Goal: Task Accomplishment & Management: Manage account settings

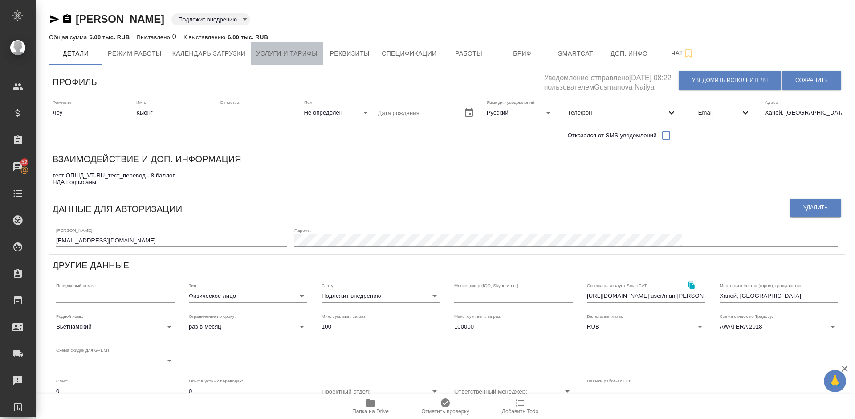
click at [292, 51] on span "Услуги и тарифы" at bounding box center [286, 53] width 61 height 11
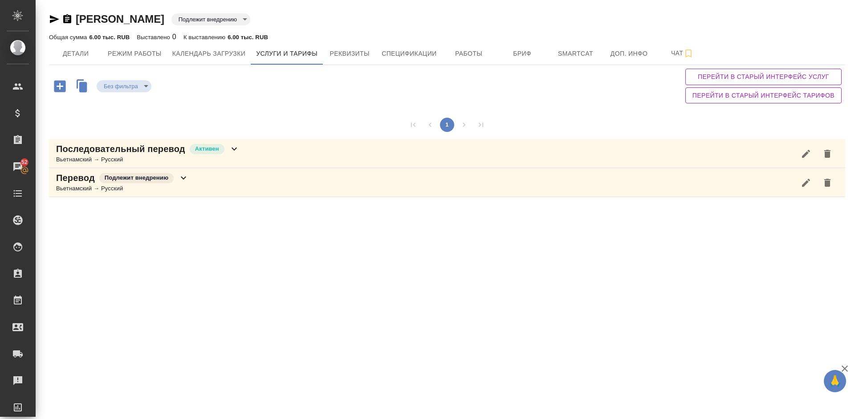
click at [60, 80] on icon "button" at bounding box center [60, 86] width 12 height 12
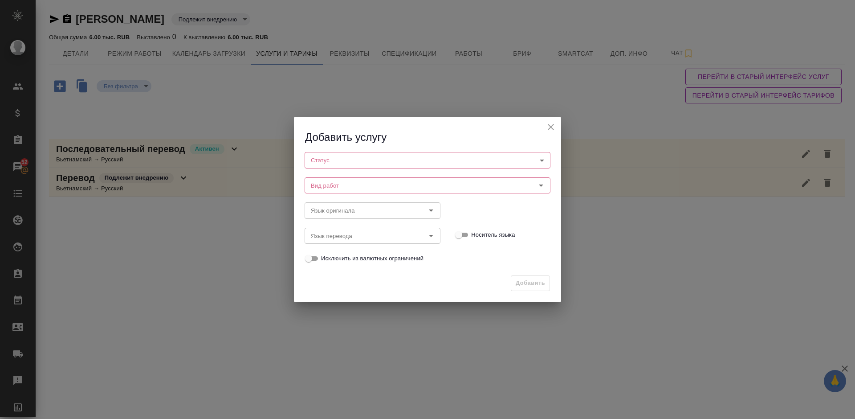
click at [551, 125] on icon "close" at bounding box center [551, 127] width 11 height 11
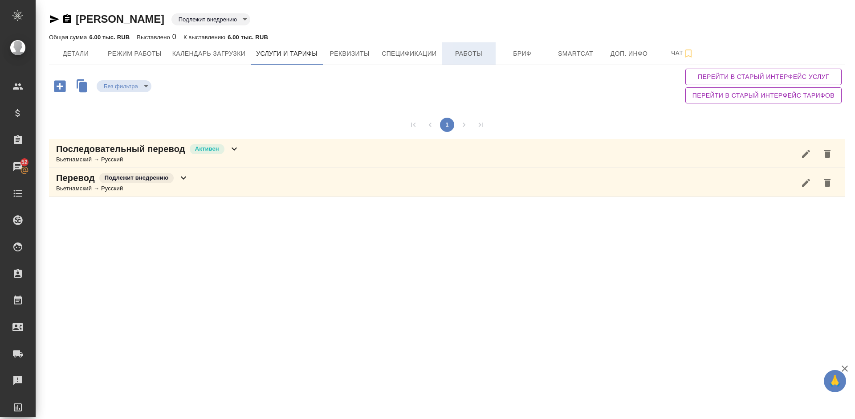
click at [461, 58] on span "Работы" at bounding box center [469, 53] width 43 height 11
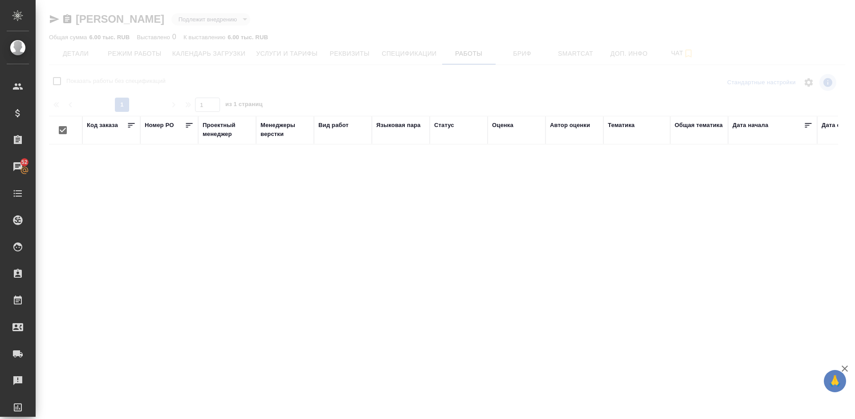
checkbox input "false"
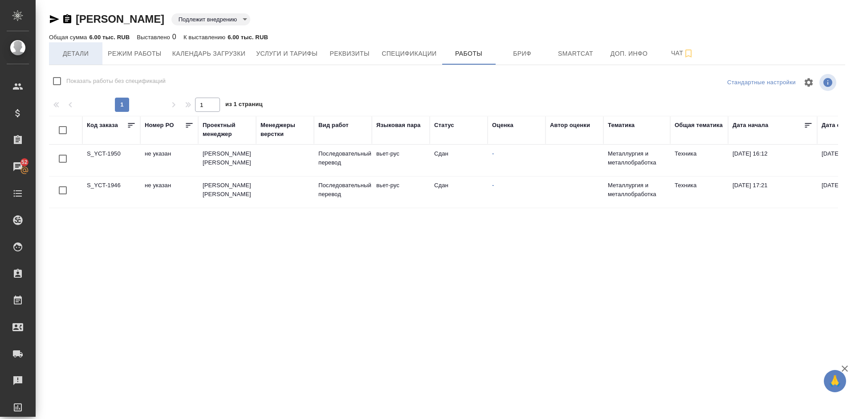
click at [70, 51] on span "Детали" at bounding box center [75, 53] width 43 height 11
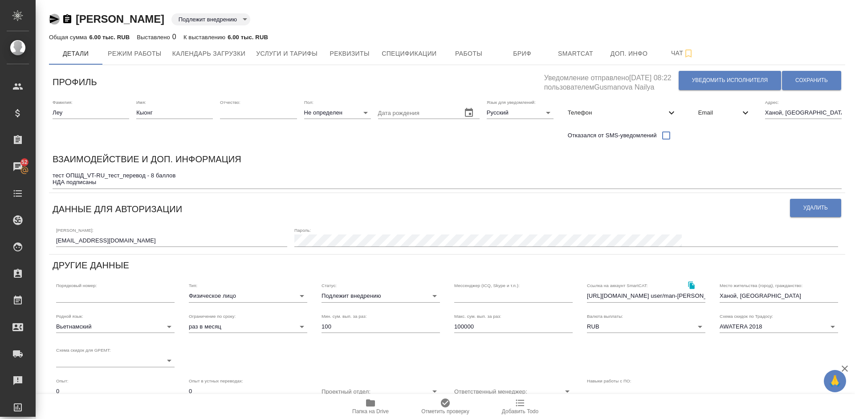
click at [55, 17] on icon "button" at bounding box center [54, 19] width 9 height 8
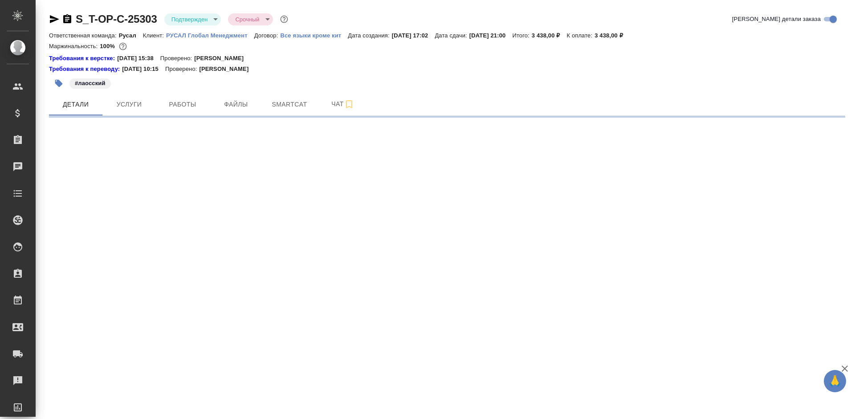
select select "RU"
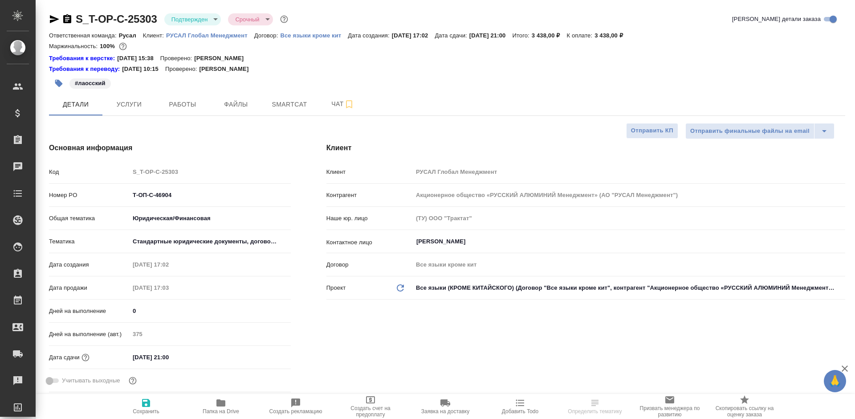
type textarea "x"
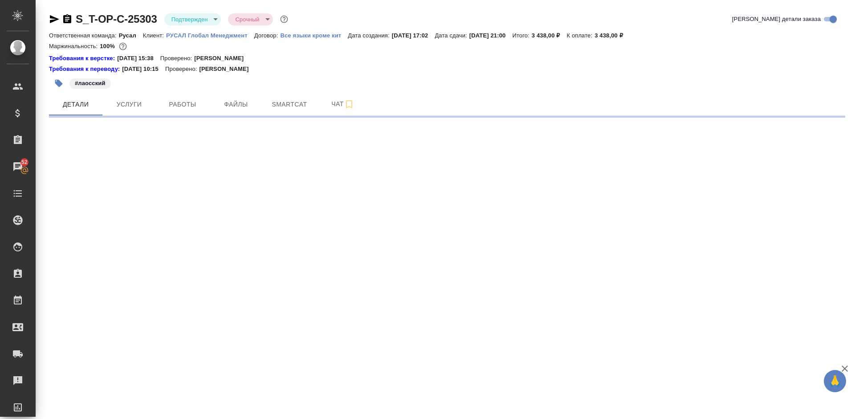
select select "RU"
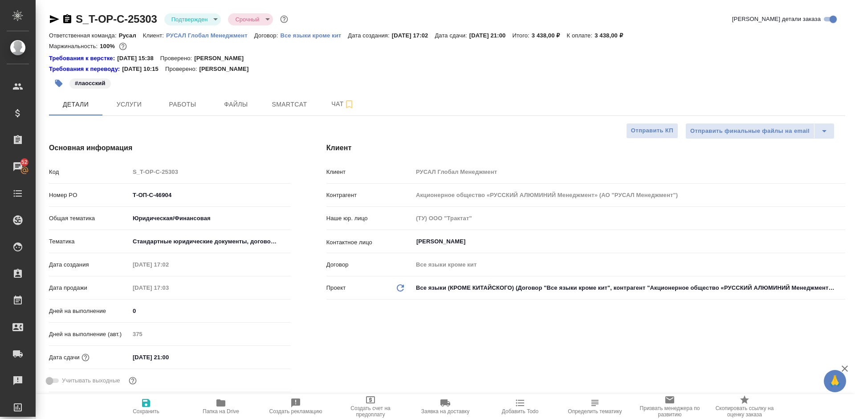
type textarea "x"
click at [145, 105] on span "Услуги" at bounding box center [129, 104] width 43 height 11
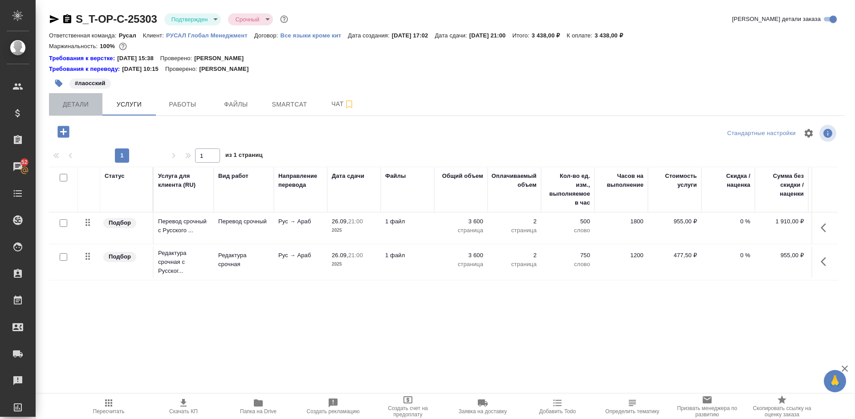
click at [84, 108] on span "Детали" at bounding box center [75, 104] width 43 height 11
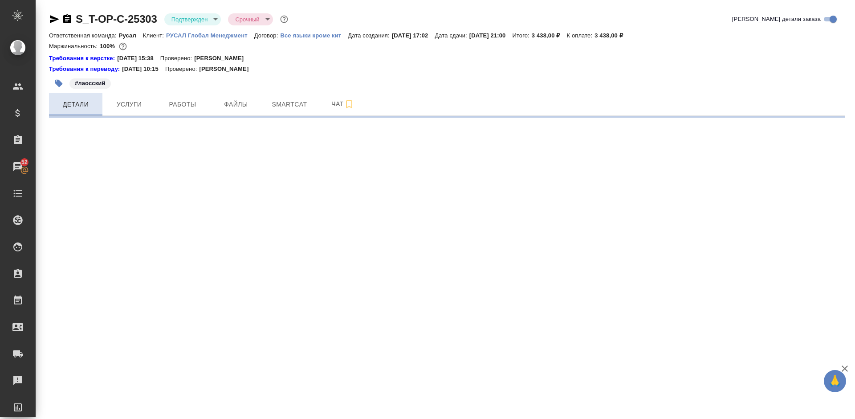
select select "RU"
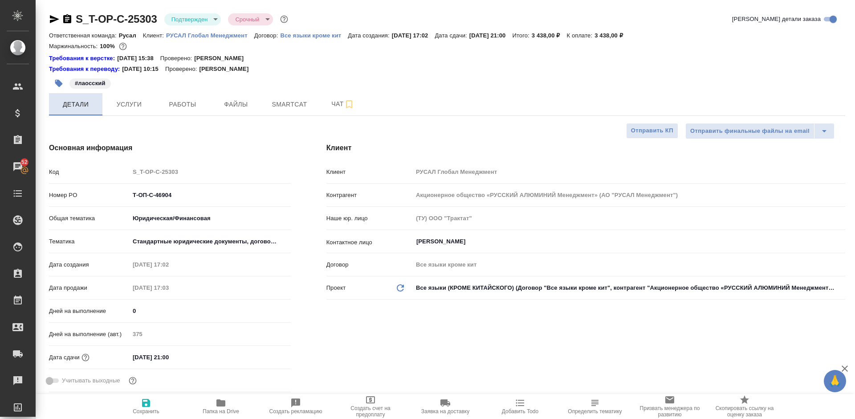
type textarea "x"
click at [690, 68] on div "Требования к переводу: 04.09.2024 10:15 Проверено: Мухин Павел" at bounding box center [447, 69] width 797 height 9
type textarea "x"
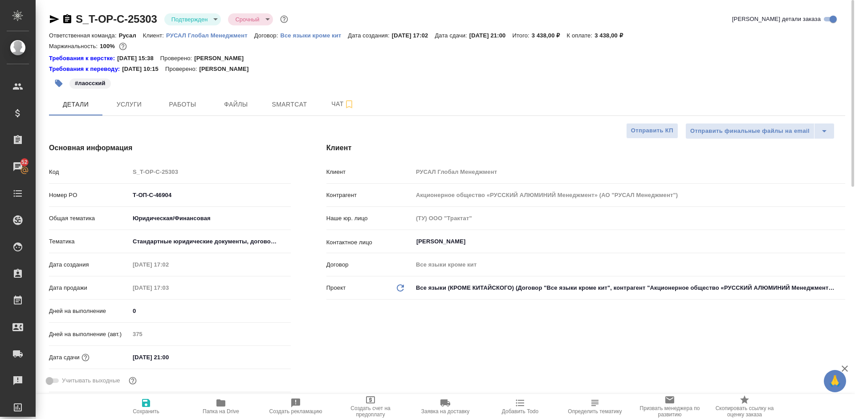
type textarea "x"
